Goal: Communication & Community: Participate in discussion

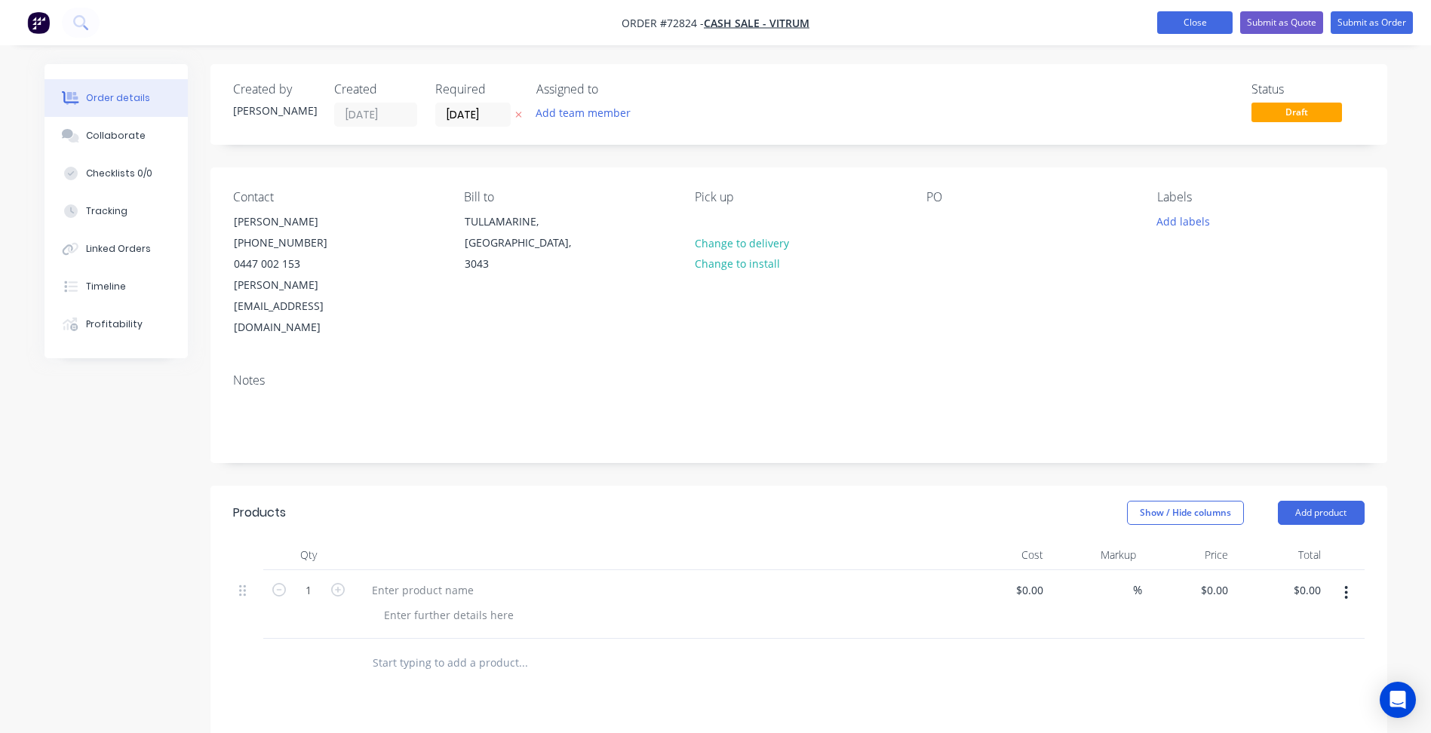
click at [1205, 20] on button "Close" at bounding box center [1194, 22] width 75 height 23
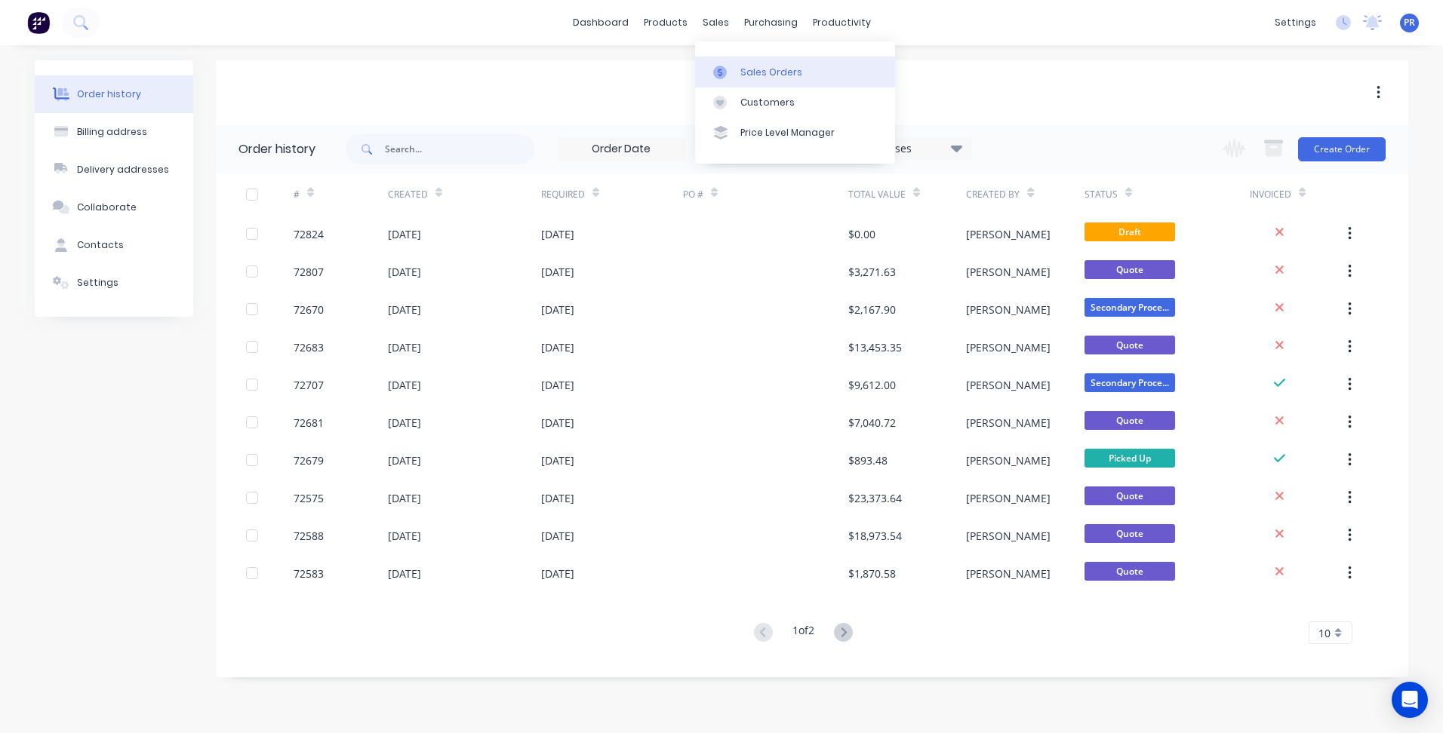
click at [737, 68] on link "Sales Orders" at bounding box center [795, 72] width 200 height 30
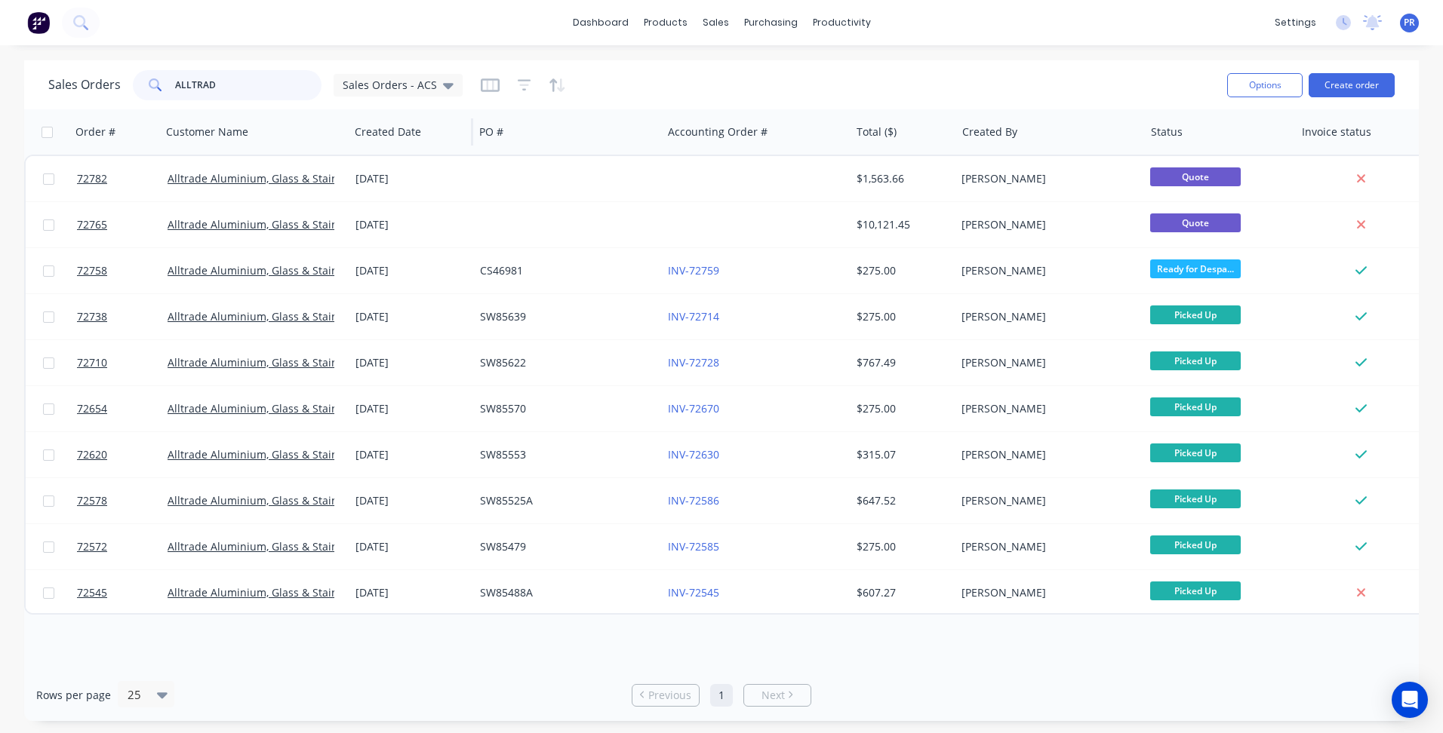
drag, startPoint x: 228, startPoint y: 92, endPoint x: 387, endPoint y: 150, distance: 169.5
click at [107, 87] on div "Sales Orders ALLTRAD Sales Orders - ACS" at bounding box center [255, 85] width 414 height 30
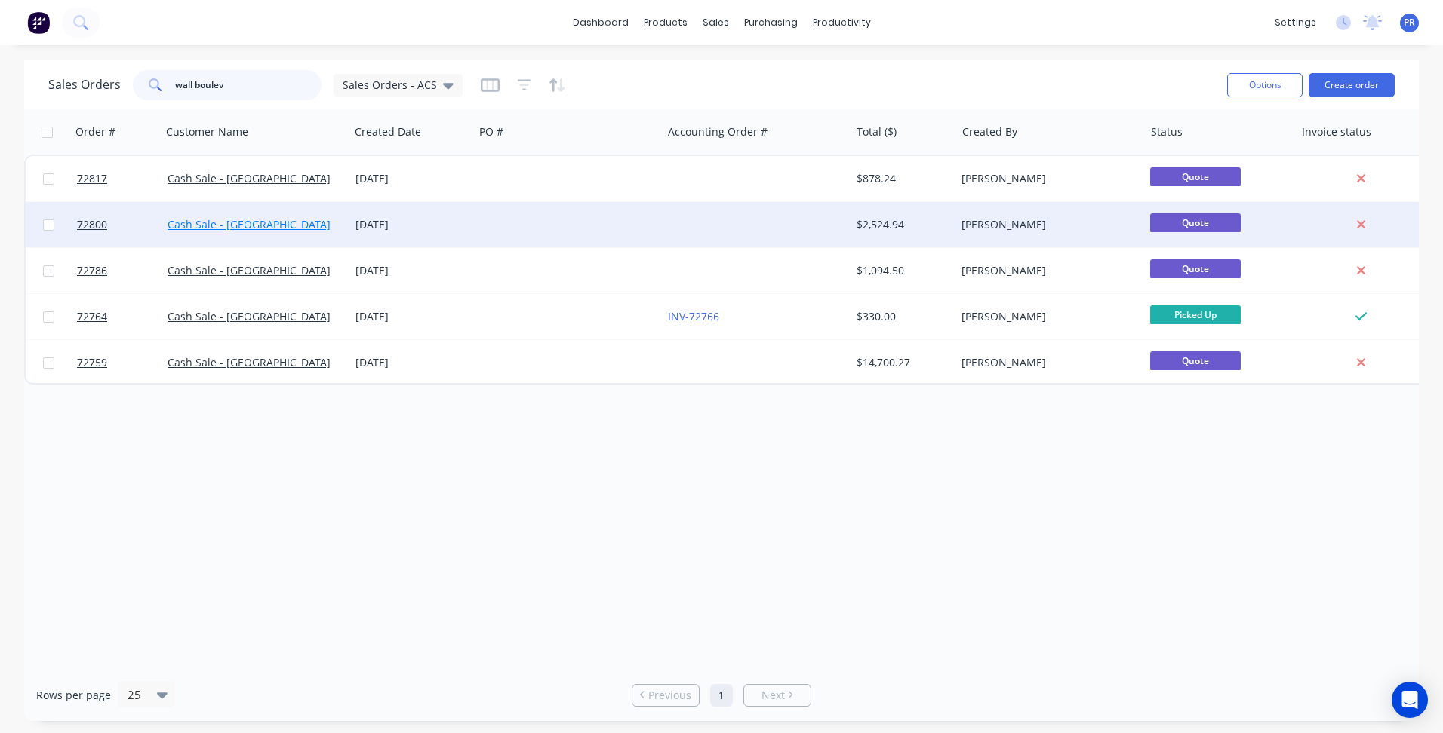
type input "wall boulev"
click at [252, 228] on link "Cash Sale - [GEOGRAPHIC_DATA]" at bounding box center [249, 224] width 163 height 14
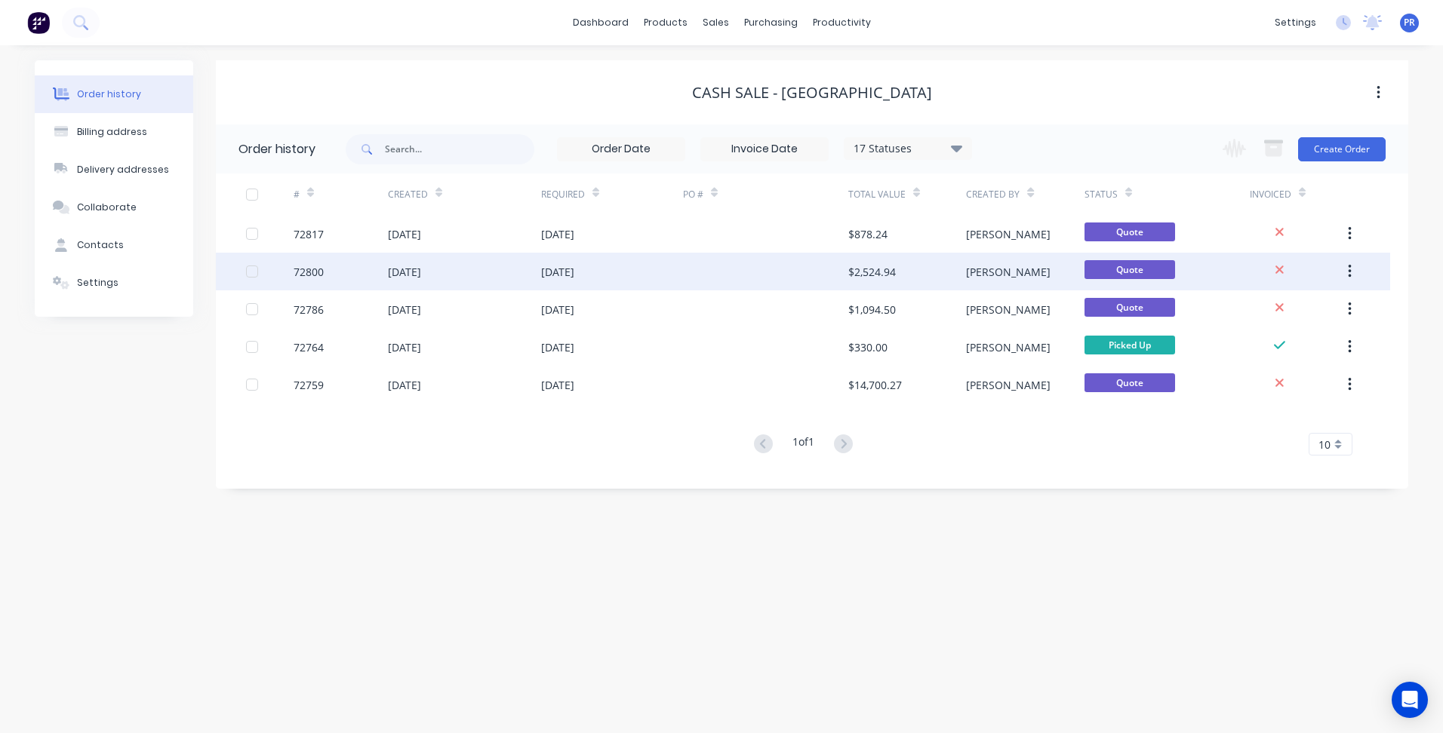
click at [806, 281] on div at bounding box center [765, 272] width 165 height 38
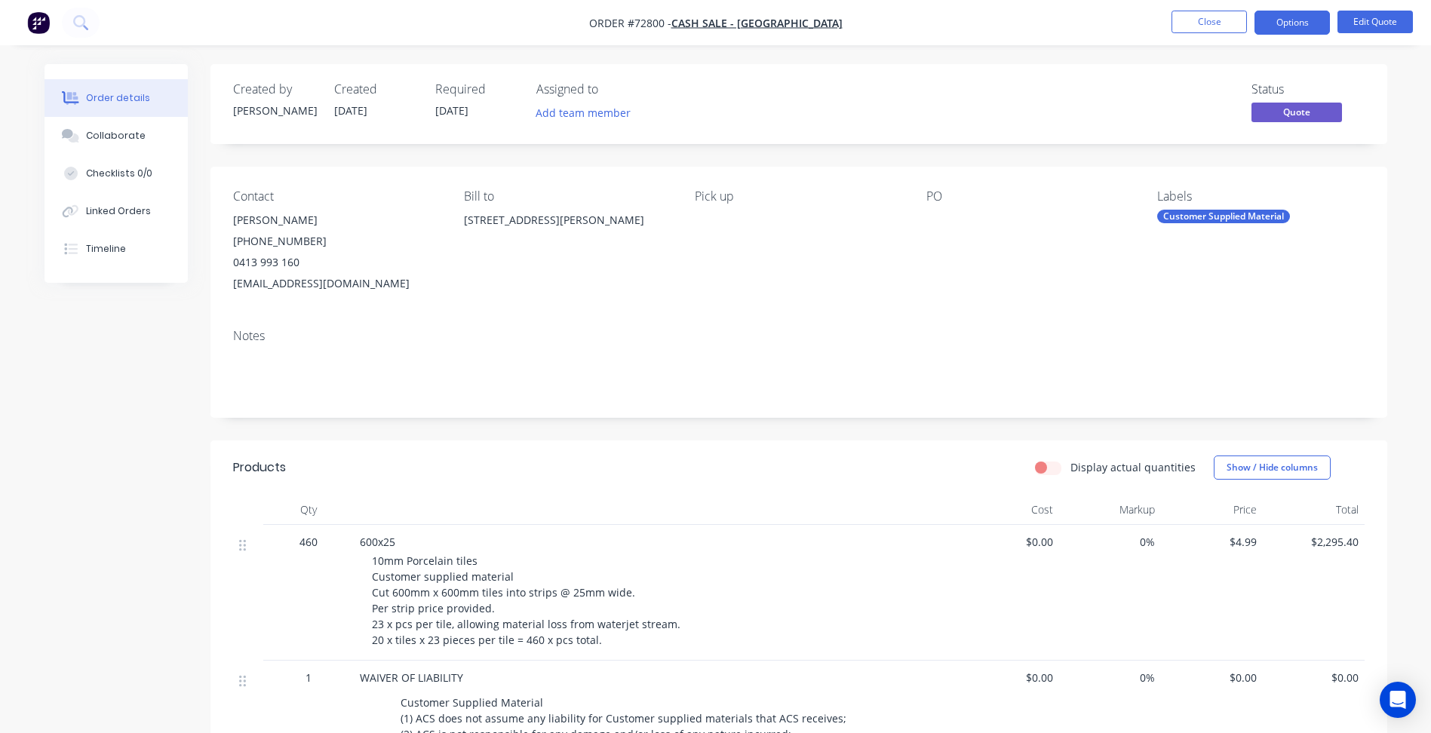
scroll to position [151, 0]
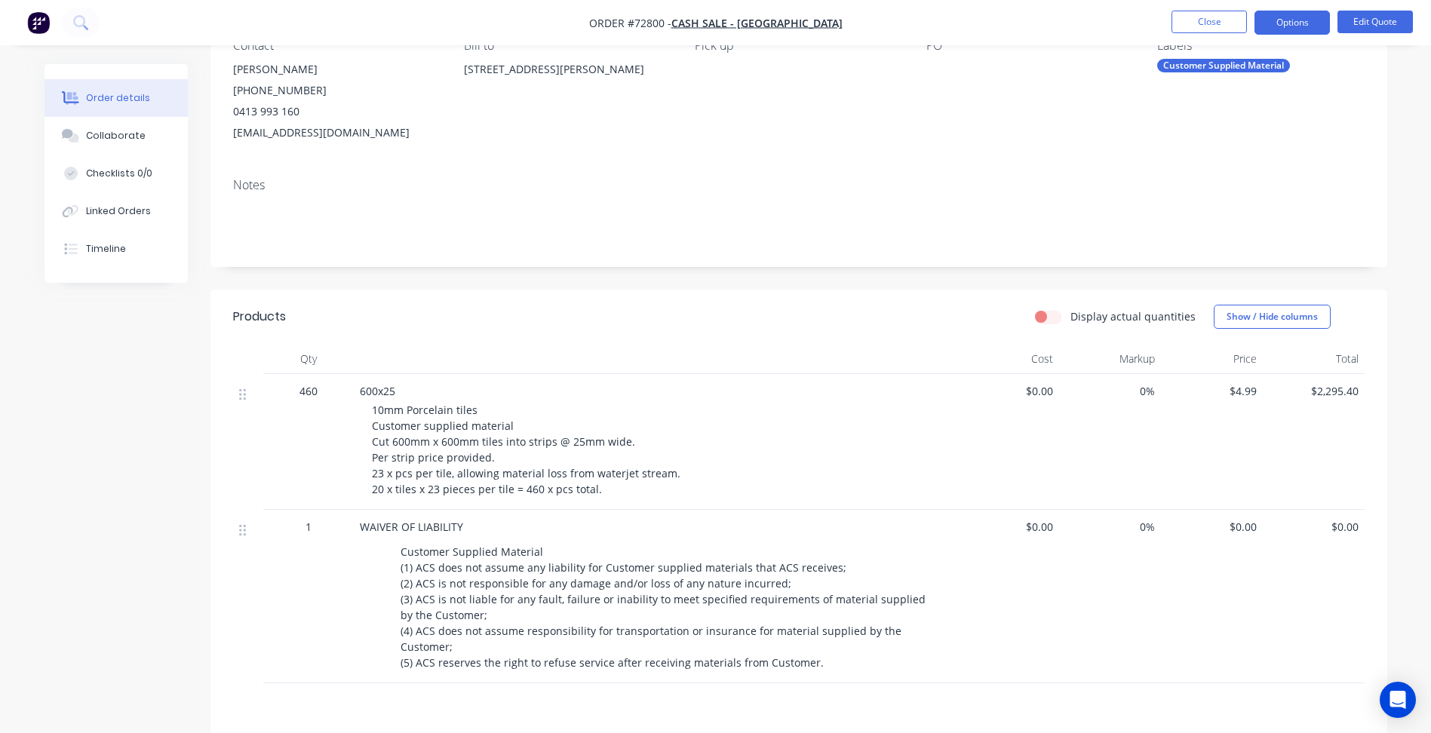
click at [135, 433] on div "Created by [PERSON_NAME] Created [DATE] Required [DATE] Assigned to Add team me…" at bounding box center [716, 432] width 1343 height 1039
click at [1198, 18] on button "Close" at bounding box center [1209, 22] width 75 height 23
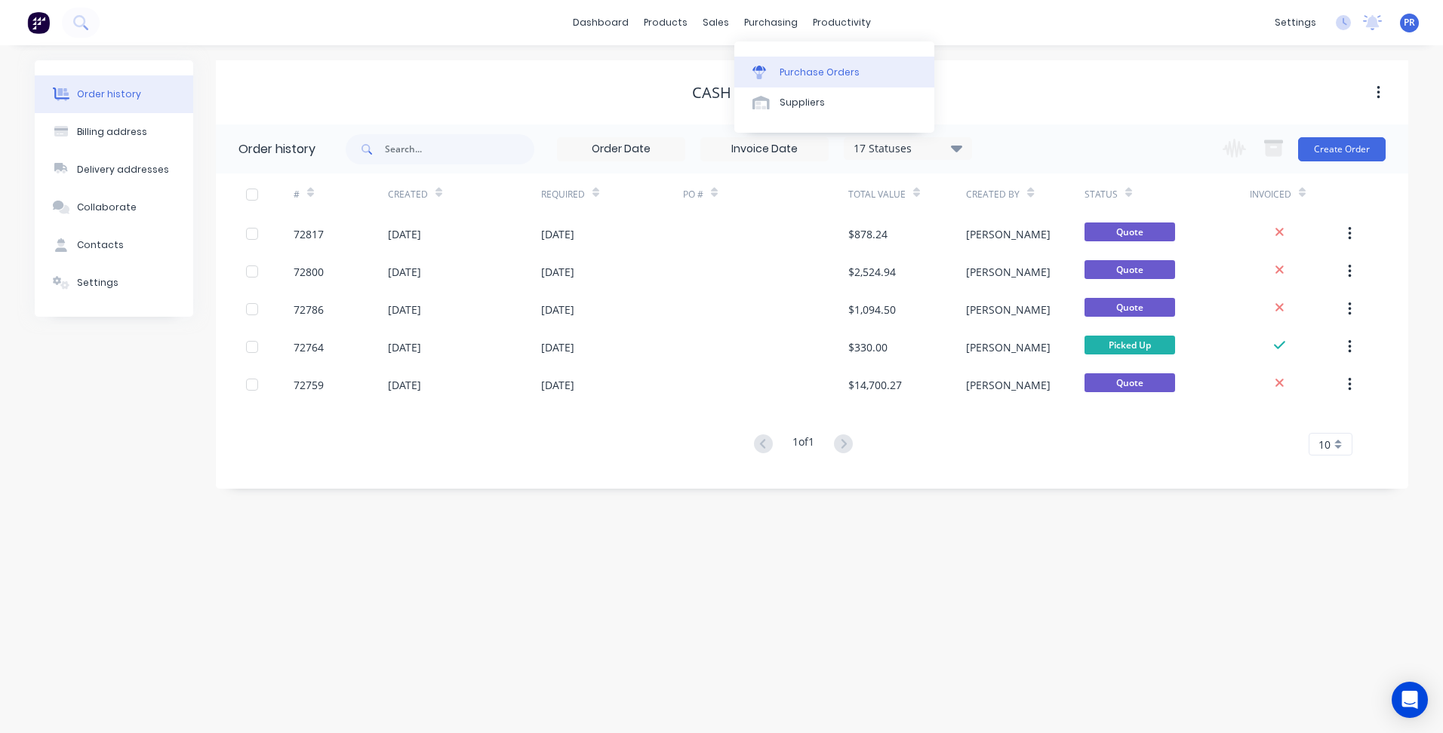
click at [827, 71] on div "Purchase Orders" at bounding box center [819, 73] width 80 height 14
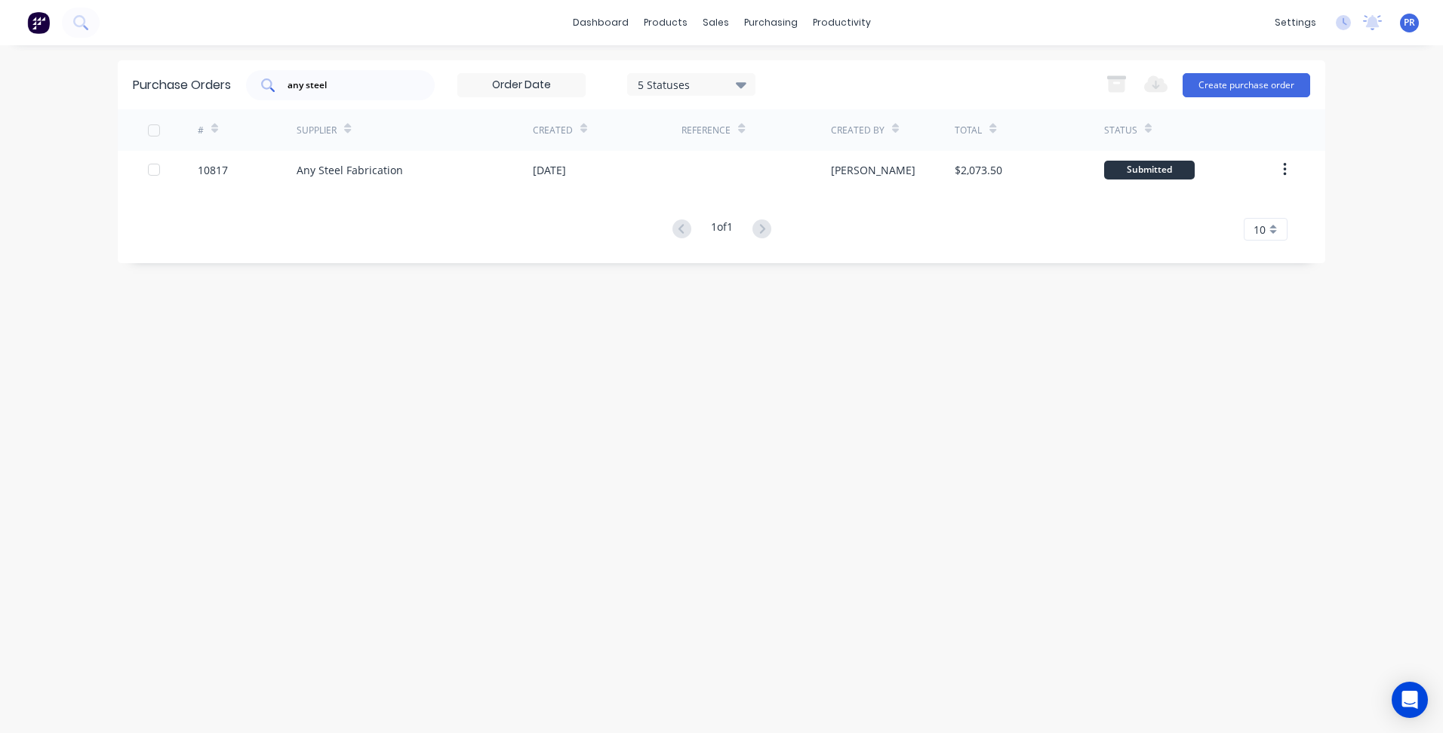
drag, startPoint x: 338, startPoint y: 78, endPoint x: 252, endPoint y: 78, distance: 86.0
click at [260, 79] on div "any steel" at bounding box center [340, 85] width 189 height 30
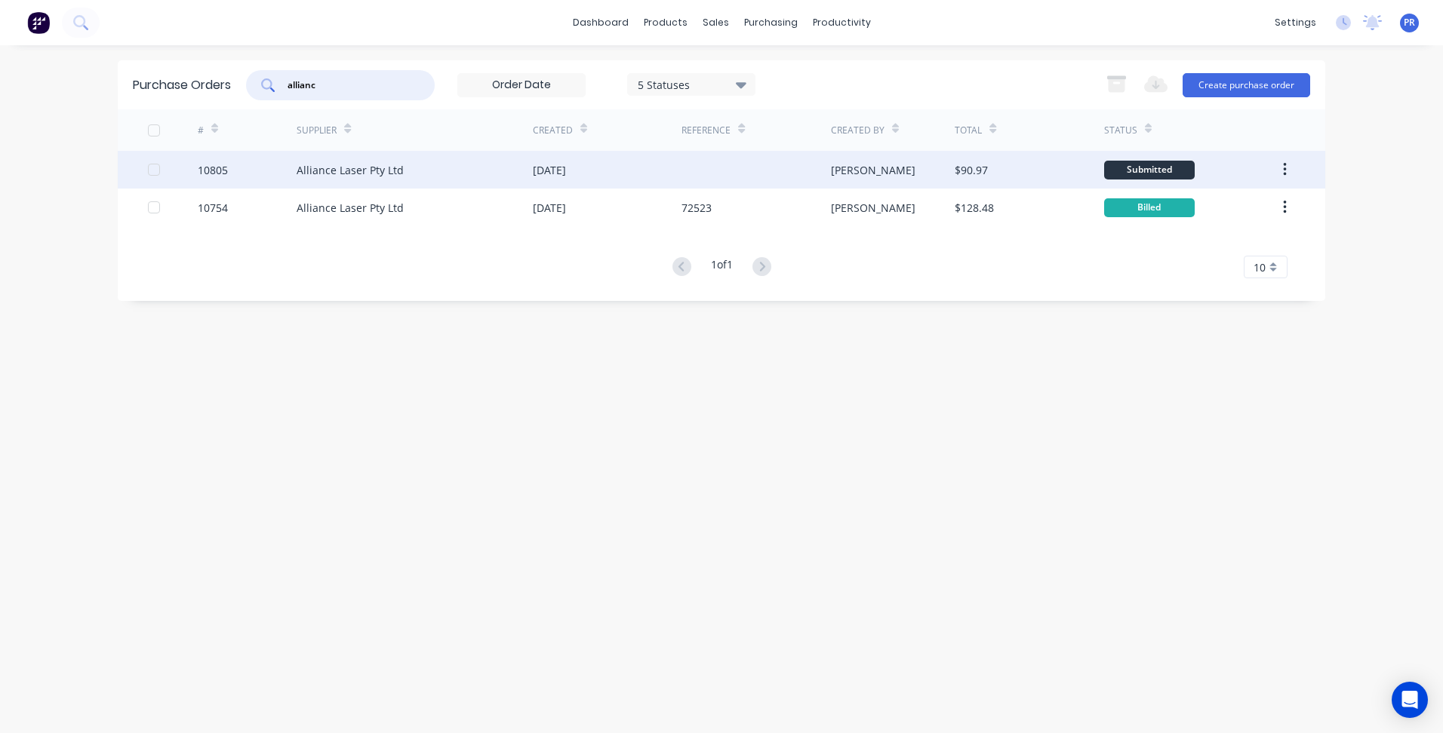
type input "allianc"
click at [457, 186] on div "Alliance Laser Pty Ltd" at bounding box center [415, 170] width 236 height 38
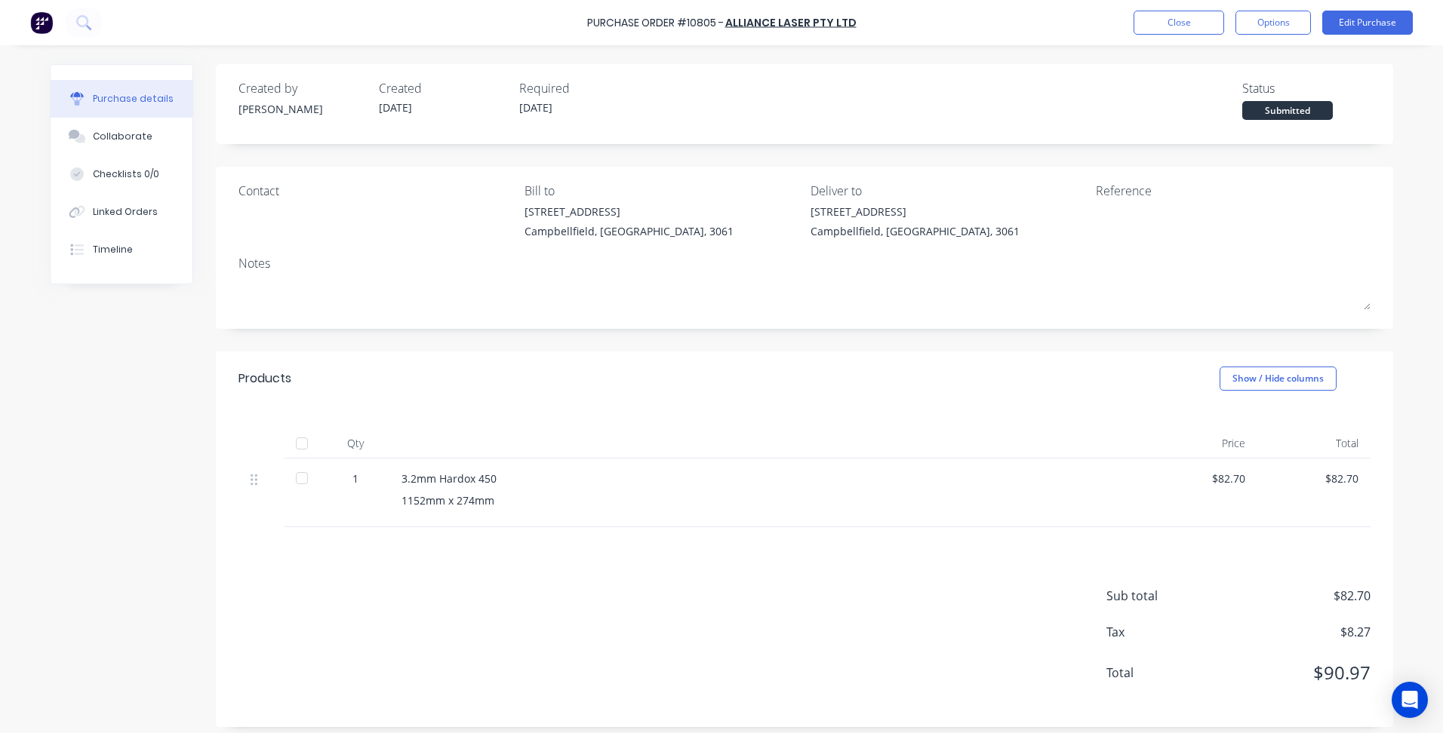
click at [165, 543] on div "Created by [PERSON_NAME] Created [DATE] Required [DATE] Status Submitted Contac…" at bounding box center [721, 395] width 1343 height 663
click at [1183, 26] on button "Close" at bounding box center [1178, 23] width 91 height 24
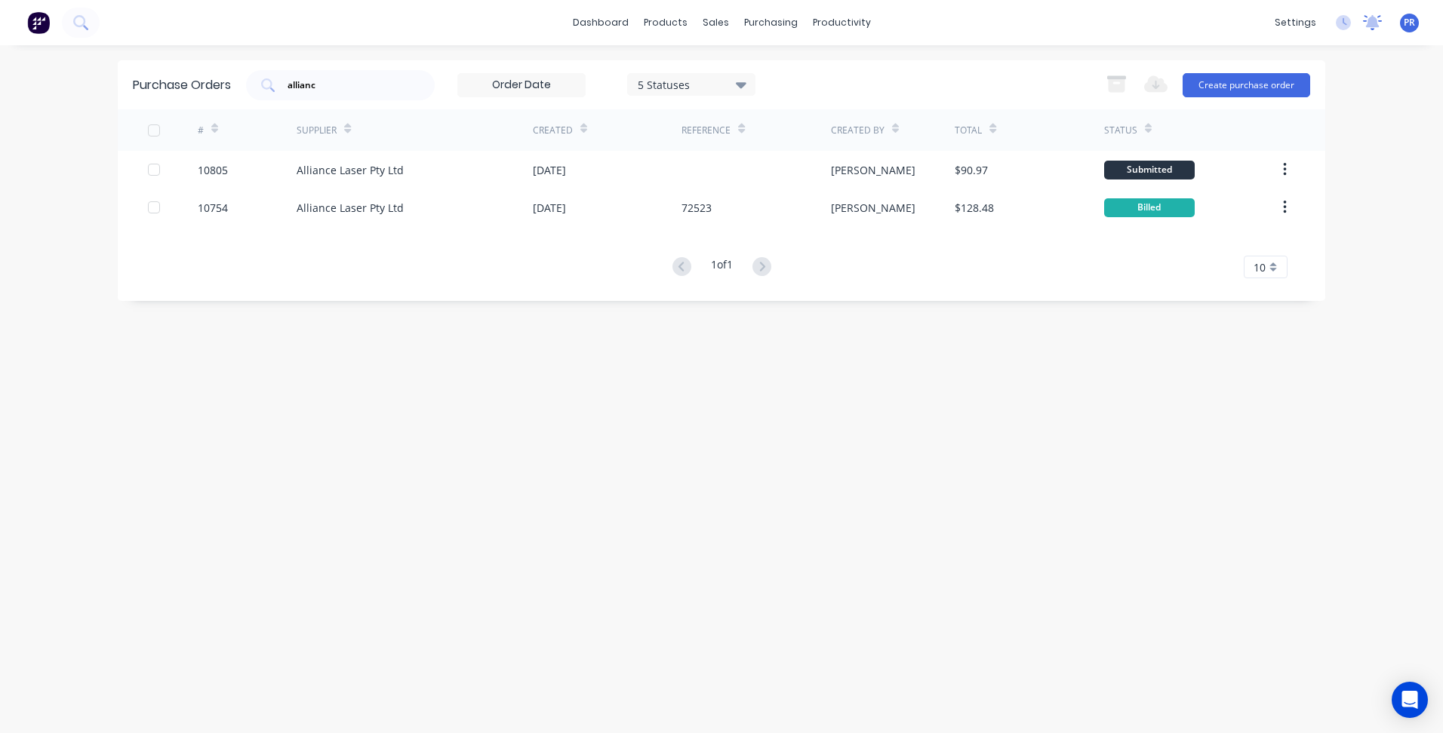
click at [1372, 23] on icon at bounding box center [1373, 21] width 14 height 12
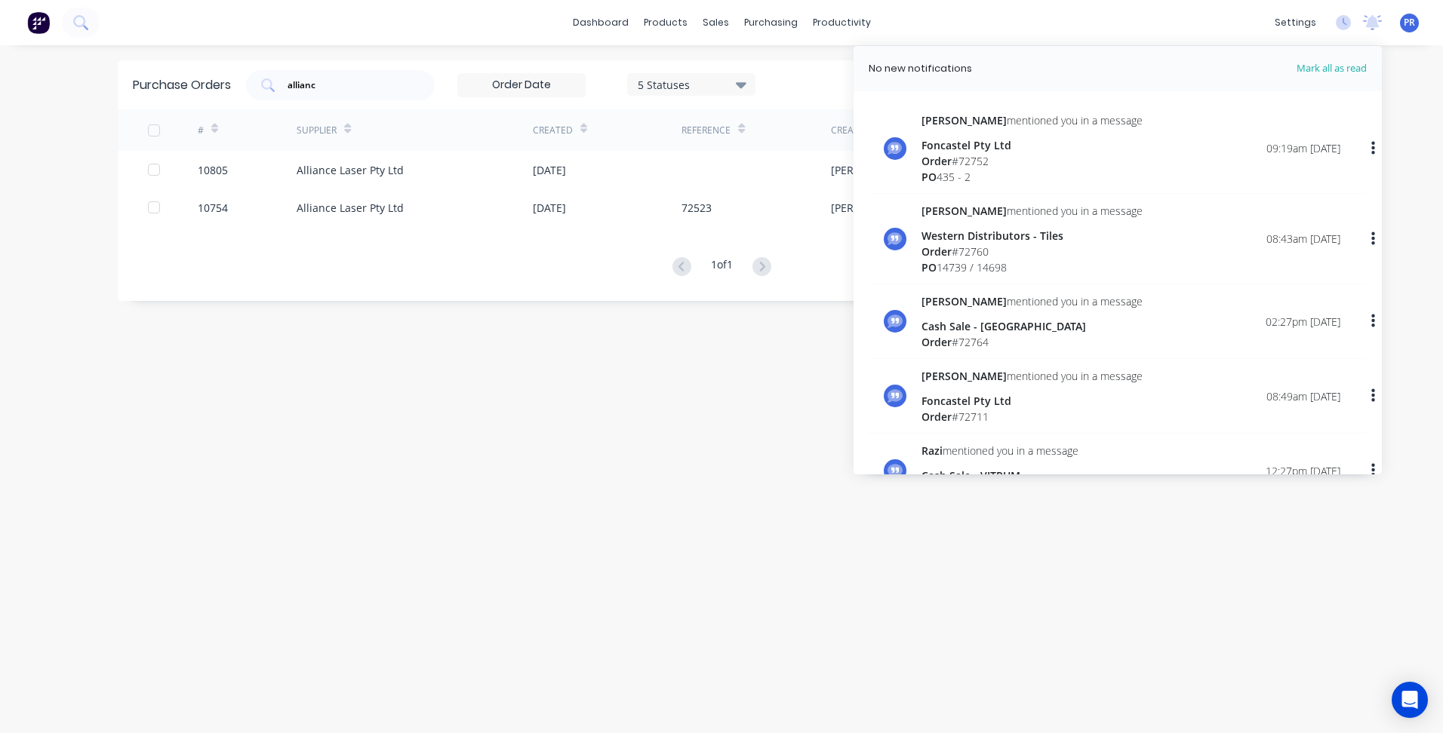
click at [1107, 142] on div "[PERSON_NAME] mentioned you in a message Foncastel Pty Ltd Order # 72752 PO 435…" at bounding box center [1130, 148] width 419 height 72
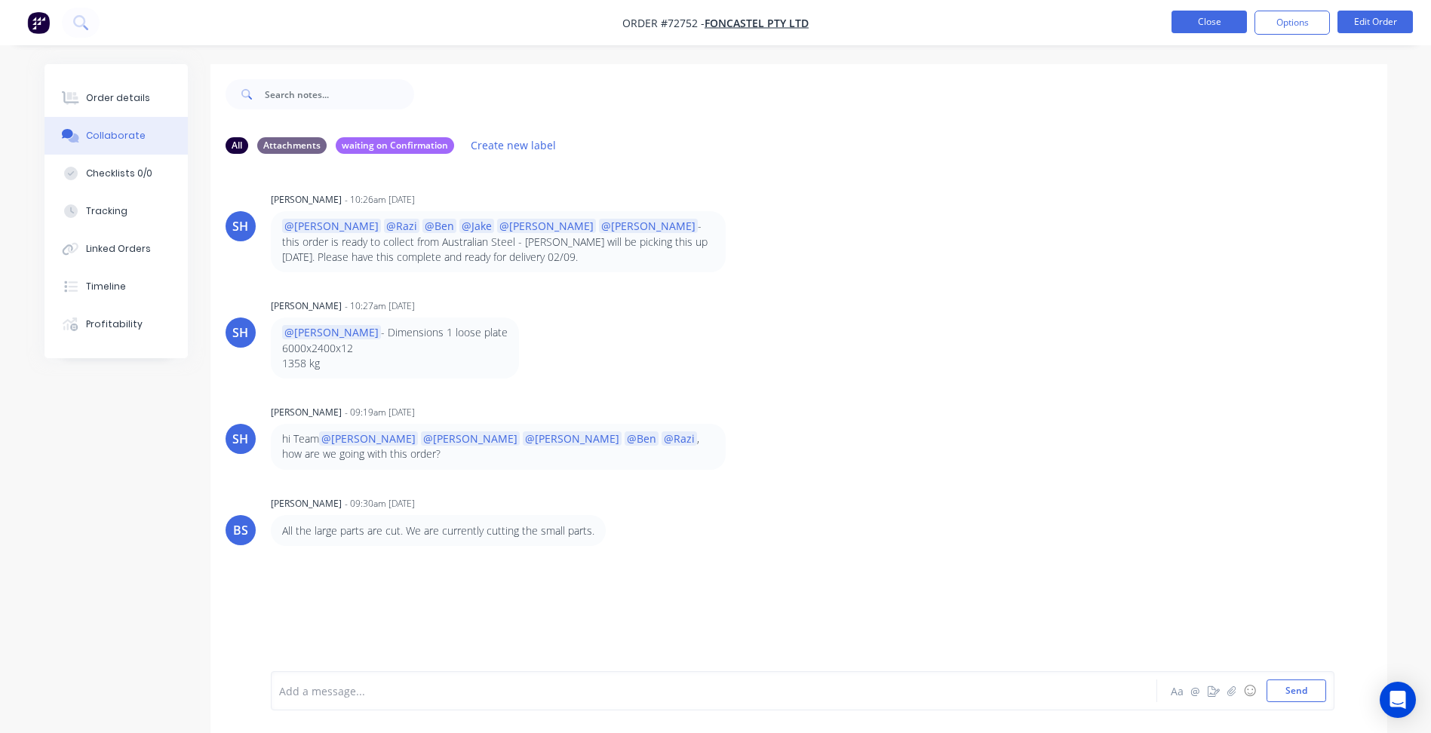
click at [1206, 27] on button "Close" at bounding box center [1209, 22] width 75 height 23
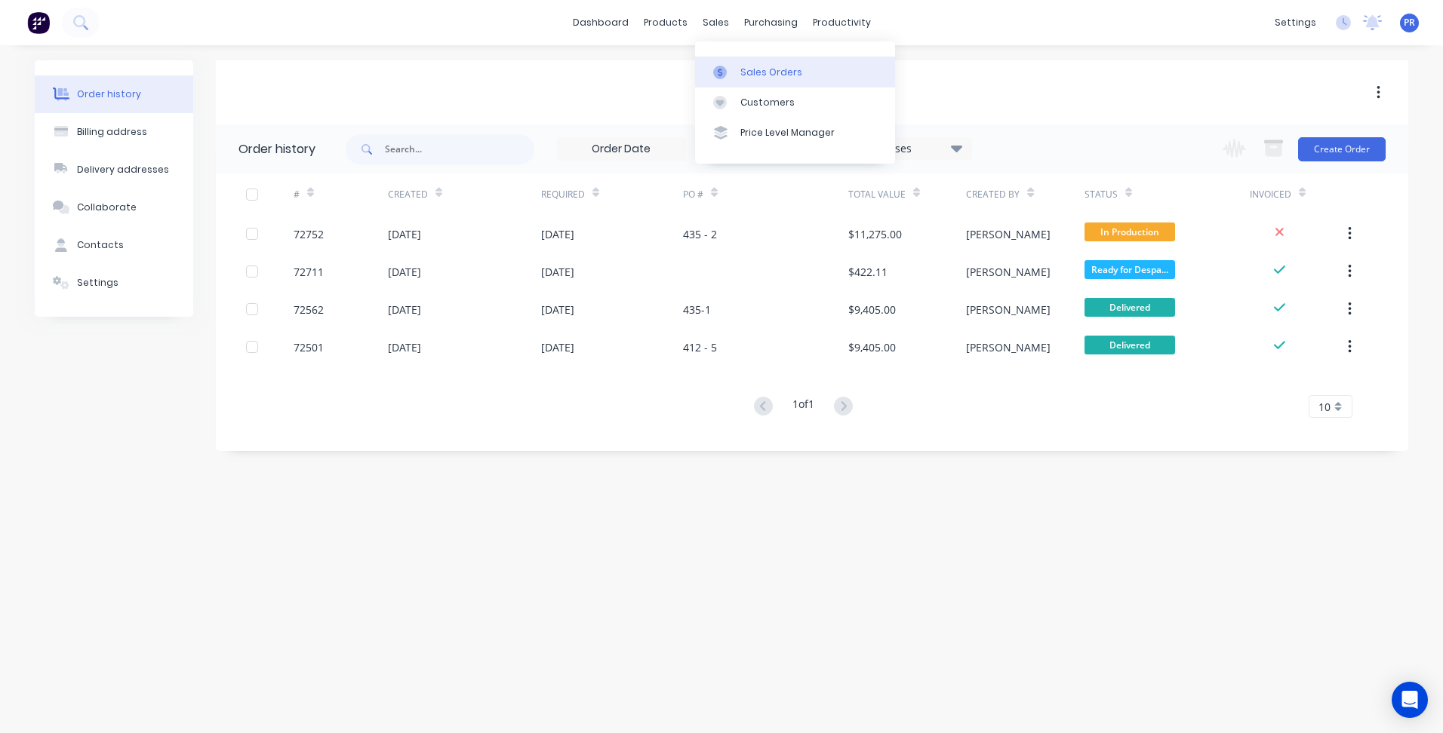
click at [728, 67] on div at bounding box center [724, 73] width 23 height 14
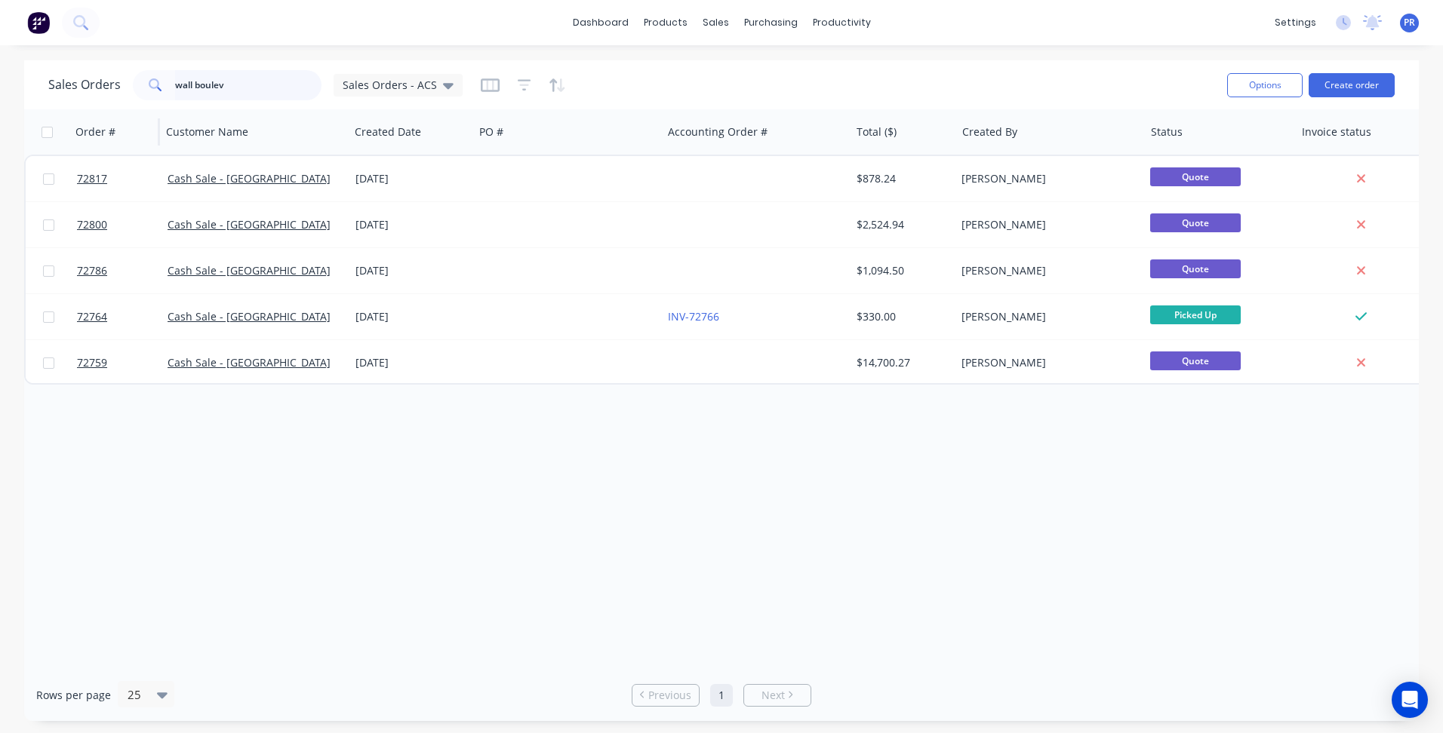
drag, startPoint x: 237, startPoint y: 89, endPoint x: 153, endPoint y: 132, distance: 94.1
click at [34, 89] on div "Sales Orders wall boulev Sales Orders - ACS Options Create order" at bounding box center [721, 84] width 1394 height 49
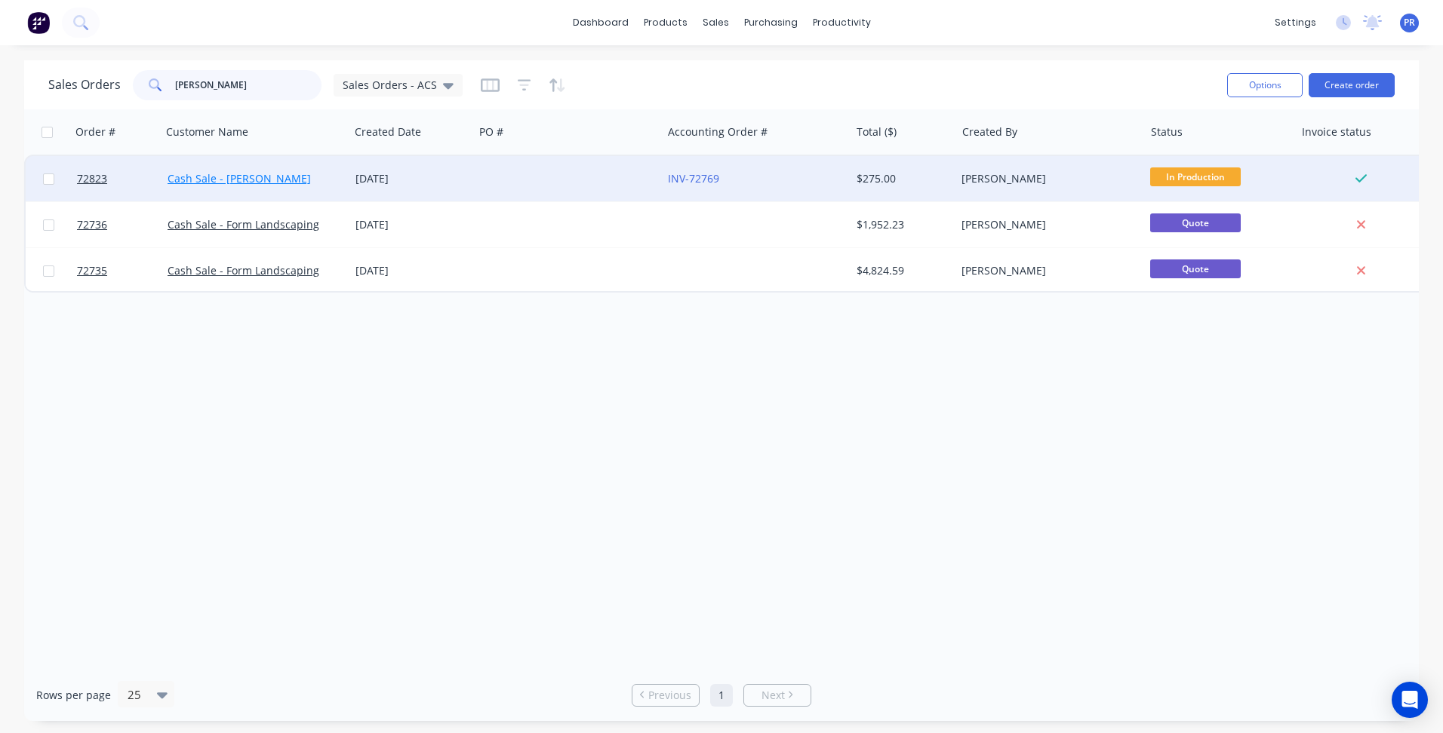
type input "[PERSON_NAME]"
click at [195, 176] on link "Cash Sale - [PERSON_NAME]" at bounding box center [239, 178] width 143 height 14
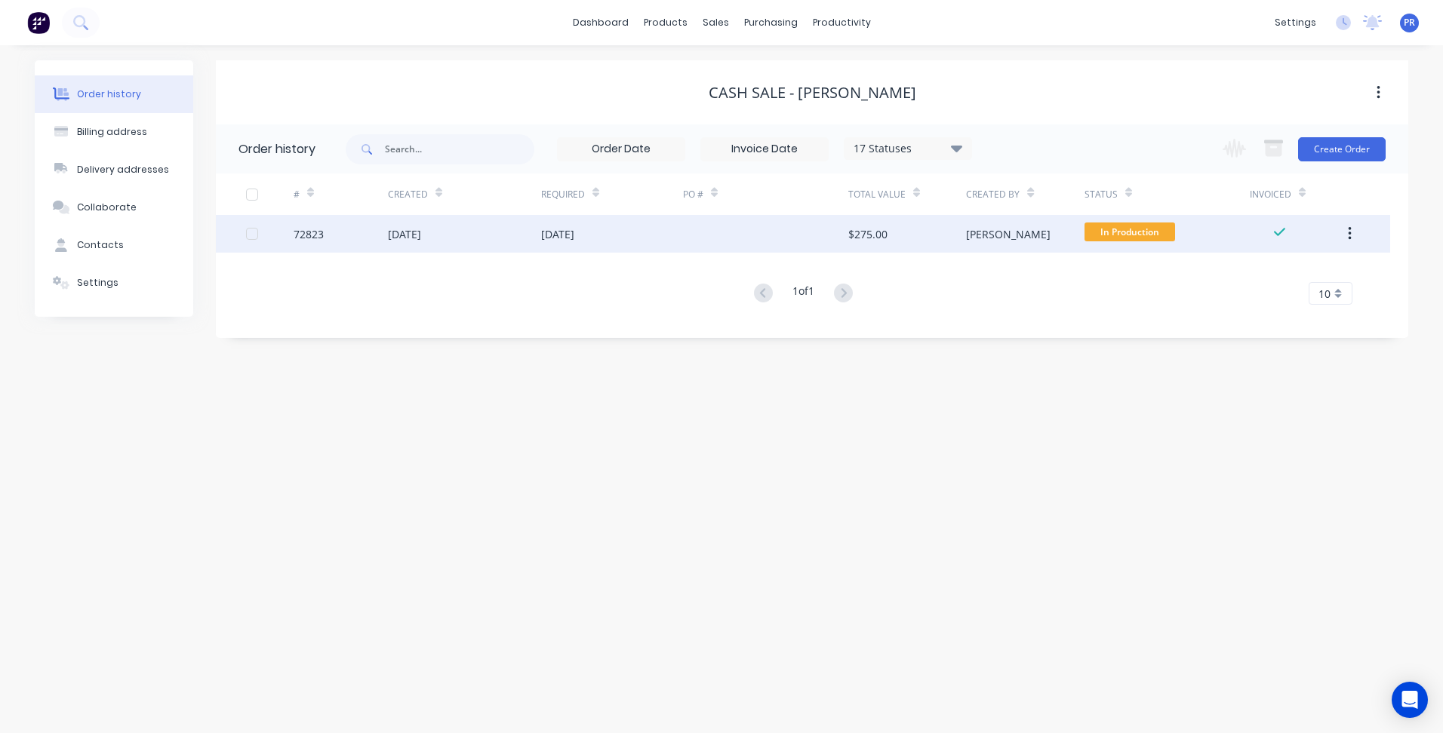
click at [371, 237] on div "72823" at bounding box center [341, 234] width 94 height 38
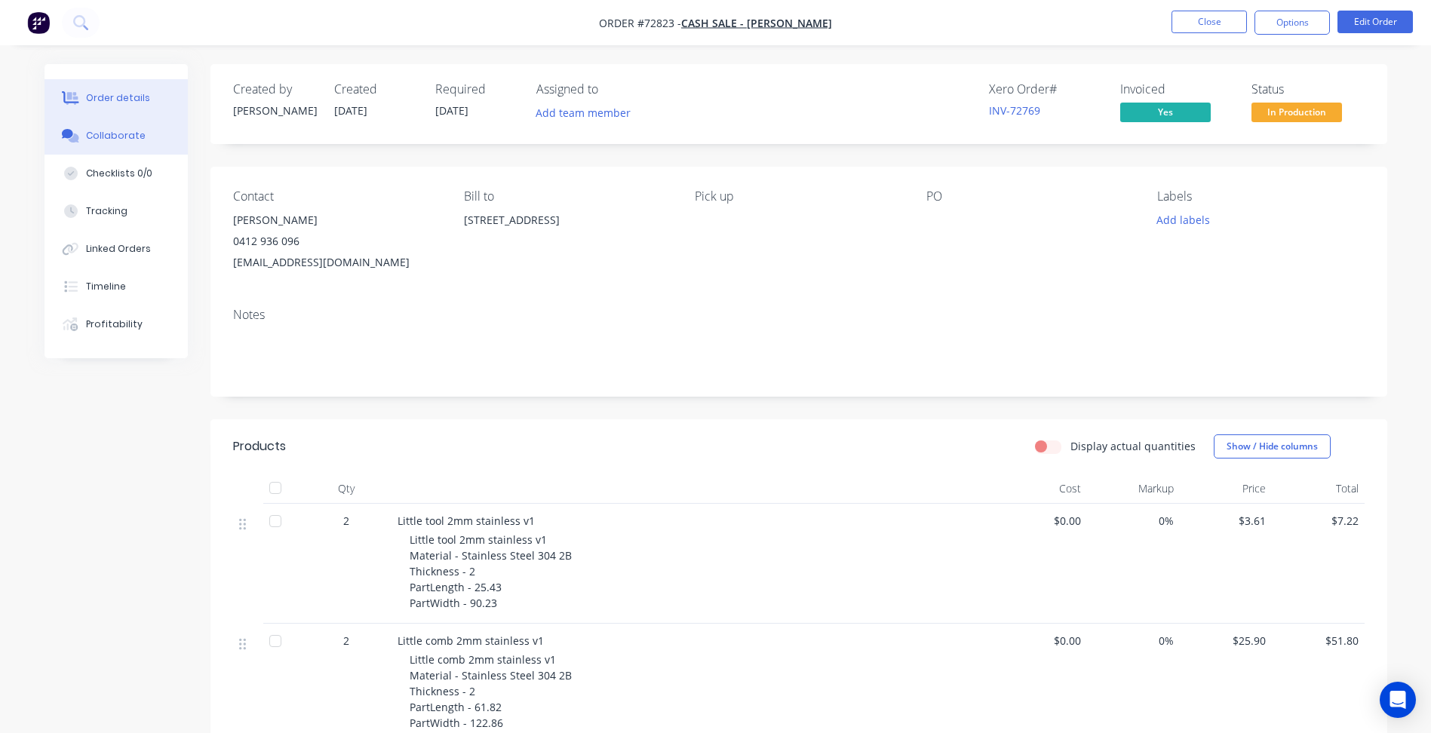
click at [103, 142] on div "Collaborate" at bounding box center [116, 136] width 60 height 14
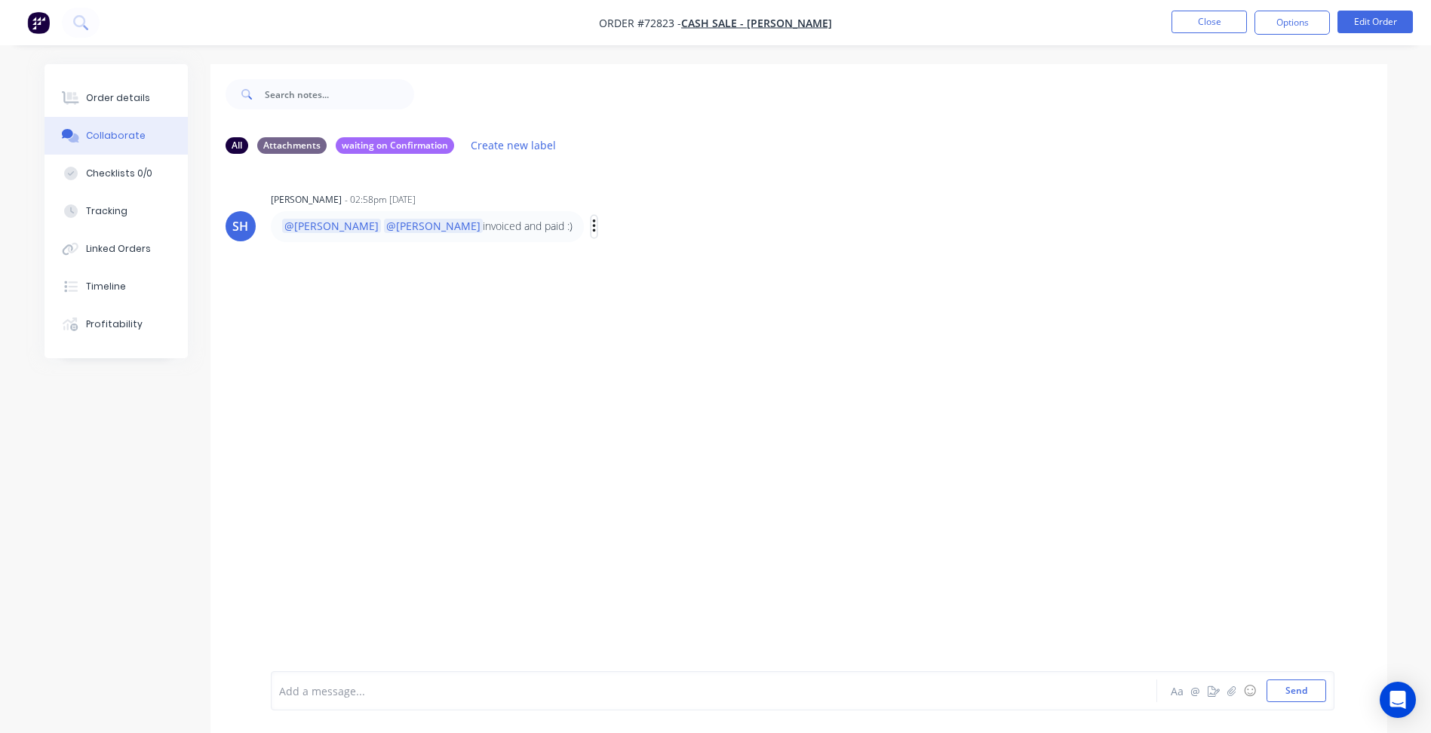
click at [592, 227] on icon "button" at bounding box center [593, 227] width 3 height 14
click at [392, 312] on div "SH [PERSON_NAME] - 02:58pm [DATE] @[PERSON_NAME] @[PERSON_NAME] invoiced and pa…" at bounding box center [799, 419] width 1177 height 506
click at [338, 692] on div at bounding box center [672, 692] width 785 height 16
click at [1277, 686] on button "Send" at bounding box center [1297, 691] width 60 height 23
click at [274, 458] on div "SH [PERSON_NAME] - 02:58pm [DATE] @[PERSON_NAME] @[PERSON_NAME] invoiced and pa…" at bounding box center [799, 419] width 1177 height 506
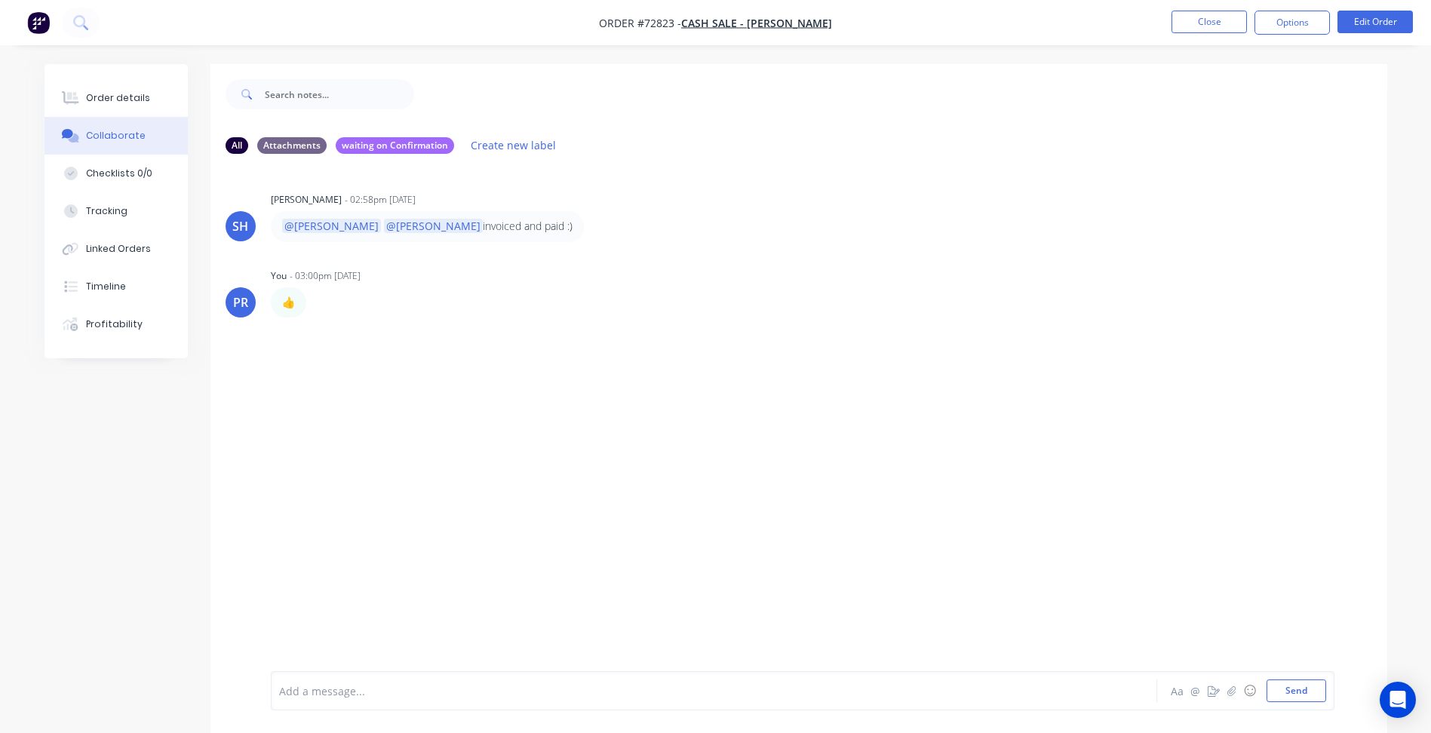
click at [637, 493] on div "SH [PERSON_NAME] - 02:58pm [DATE] @[PERSON_NAME] @[PERSON_NAME] invoiced and pa…" at bounding box center [799, 419] width 1177 height 506
click at [487, 368] on div "SH [PERSON_NAME] - 02:58pm [DATE] @[PERSON_NAME] @[PERSON_NAME] invoiced and pa…" at bounding box center [799, 419] width 1177 height 506
